Goal: Navigation & Orientation: Find specific page/section

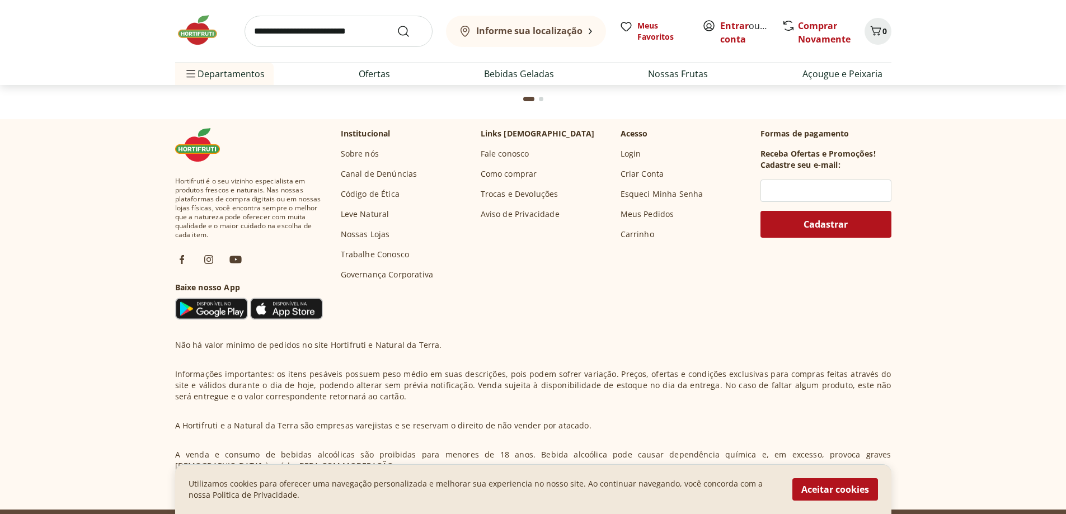
scroll to position [3053, 0]
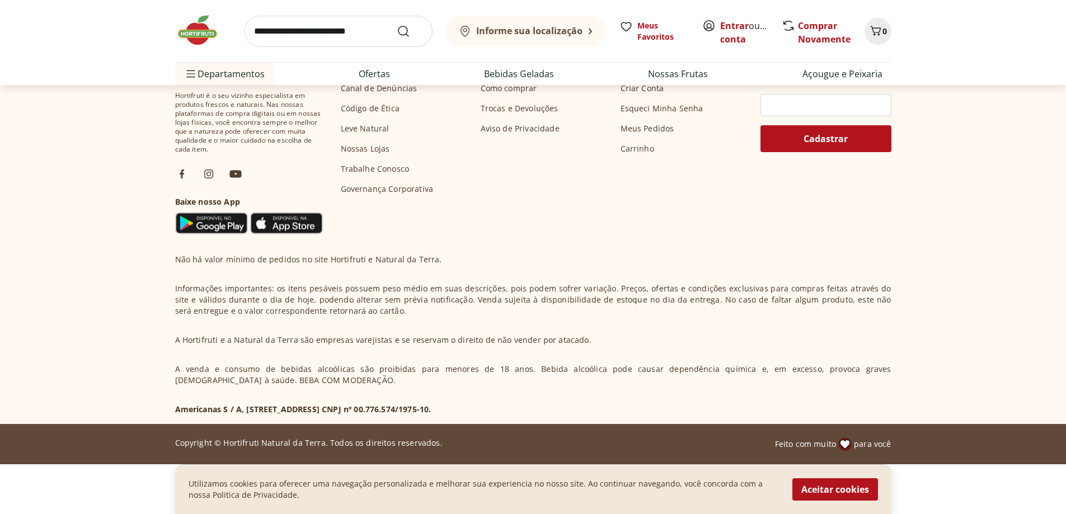
click at [370, 148] on link "Nossas Lojas" at bounding box center [365, 148] width 49 height 11
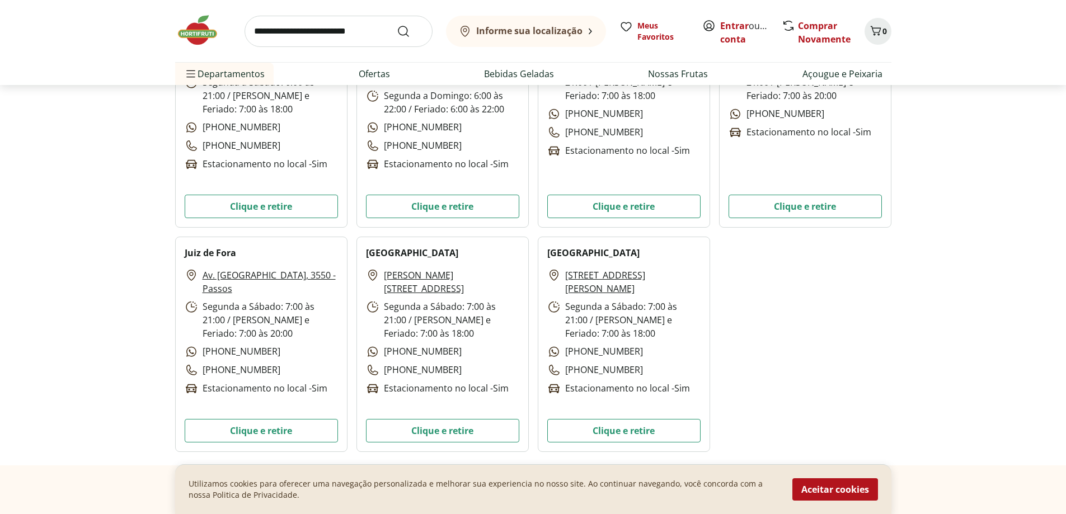
scroll to position [3324, 0]
